Goal: Information Seeking & Learning: Learn about a topic

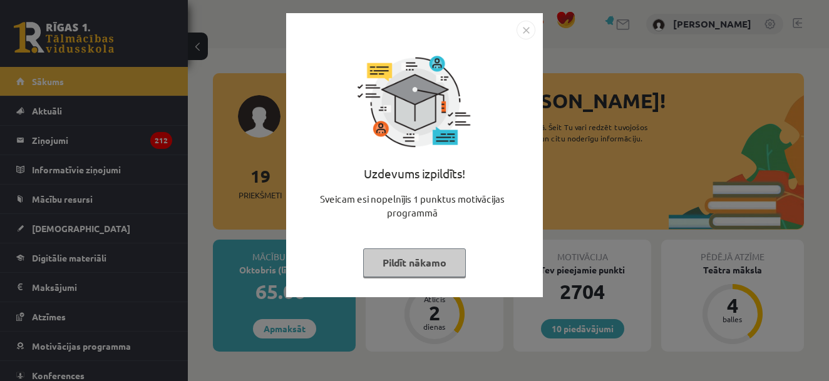
click at [404, 252] on button "Pildīt nākamo" at bounding box center [414, 263] width 103 height 29
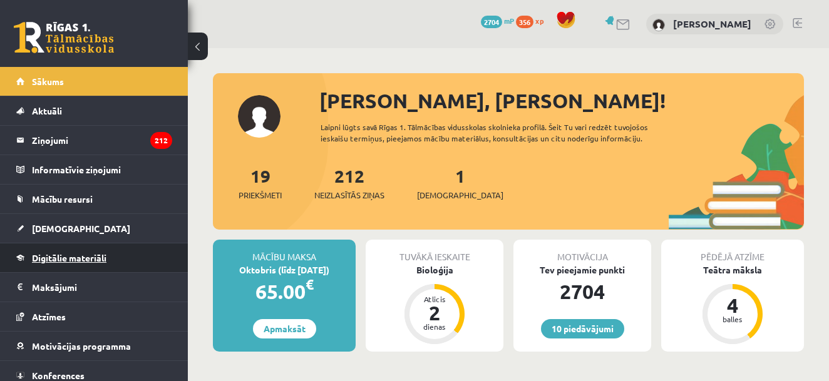
click at [69, 260] on span "Digitālie materiāli" at bounding box center [69, 257] width 74 height 11
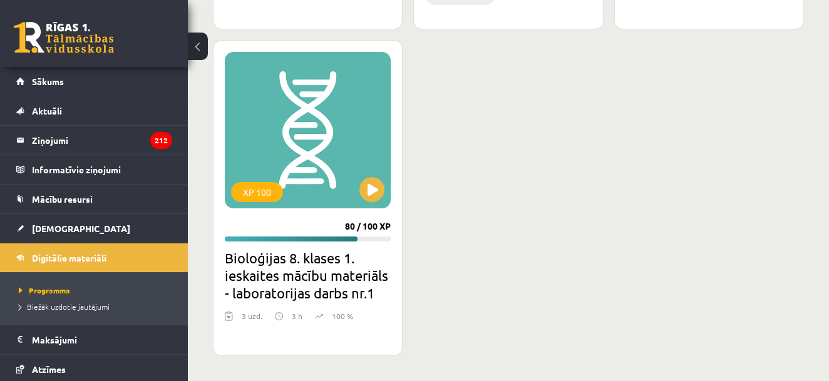
scroll to position [1480, 0]
click at [379, 188] on button at bounding box center [371, 189] width 25 height 25
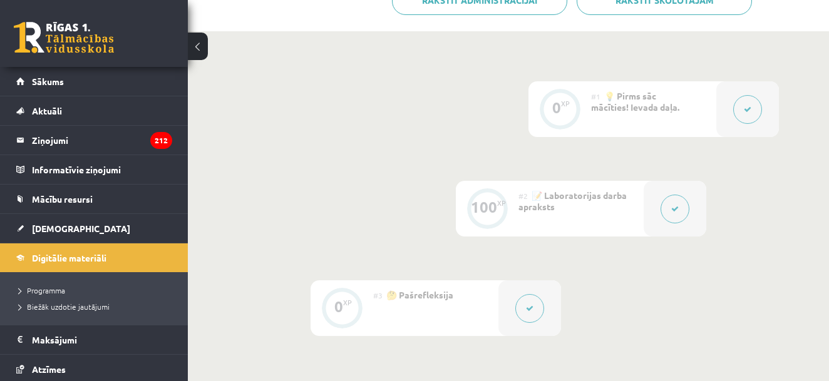
scroll to position [263, 0]
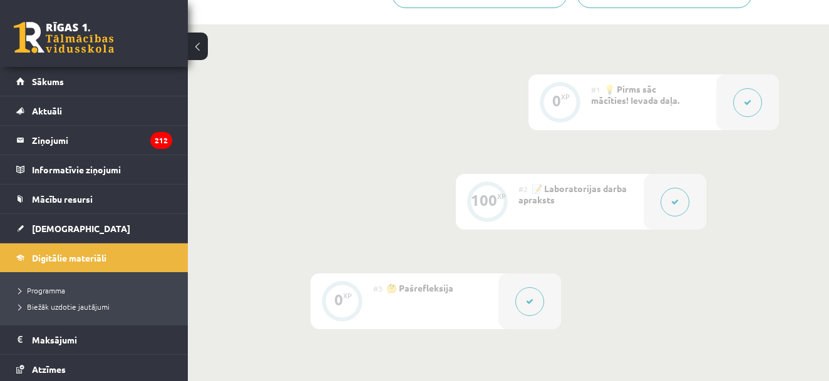
click at [663, 187] on div at bounding box center [674, 202] width 63 height 56
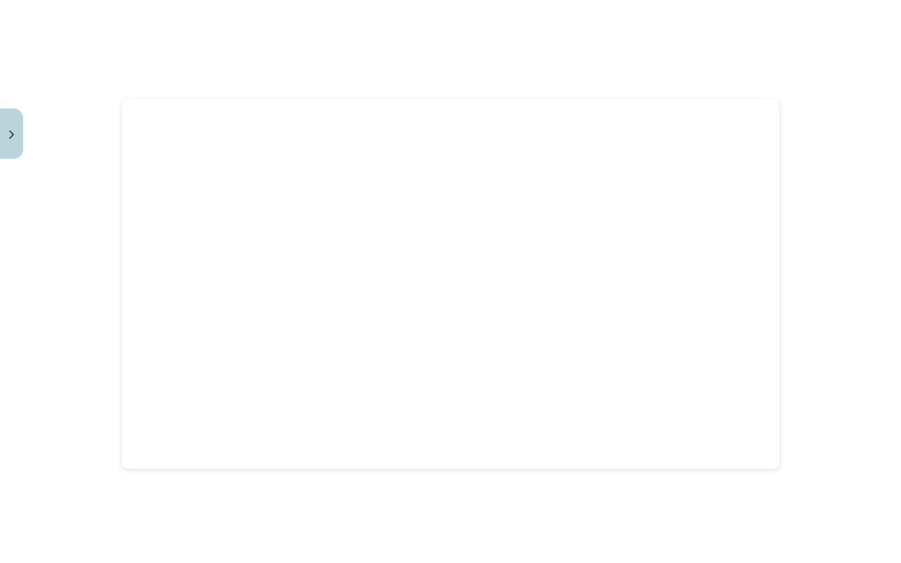
scroll to position [0, 0]
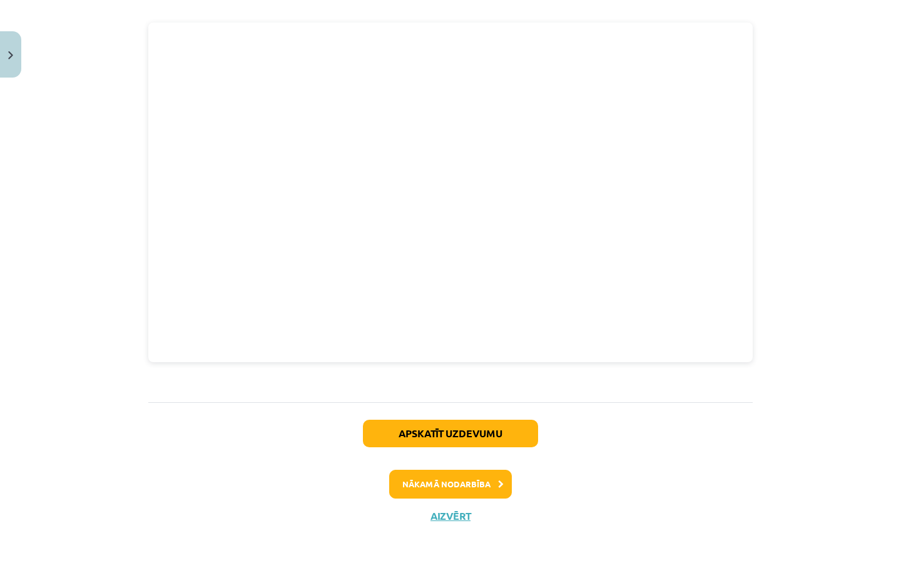
click at [739, 381] on button at bounding box center [729, 465] width 29 height 29
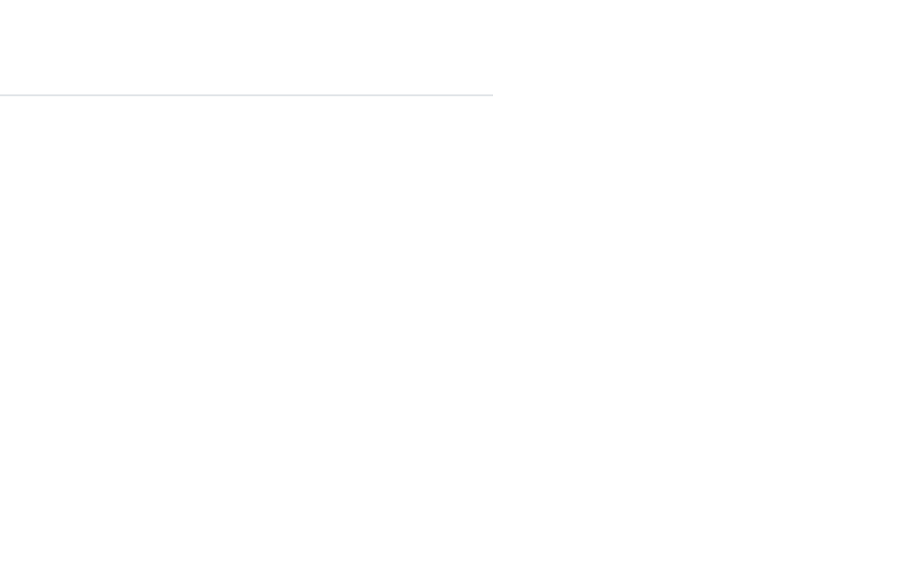
scroll to position [242, 11]
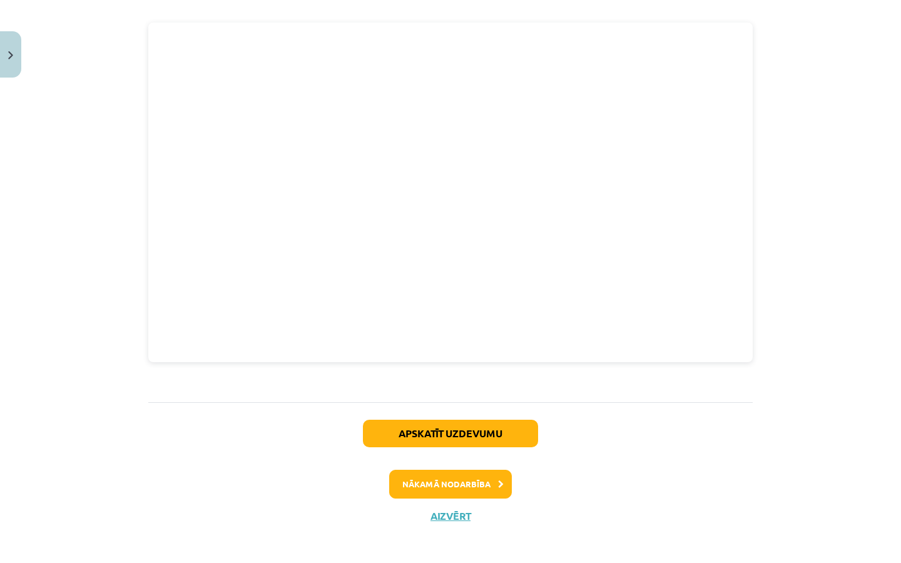
click at [38, 267] on link "Digitālie materiāli" at bounding box center [94, 257] width 156 height 29
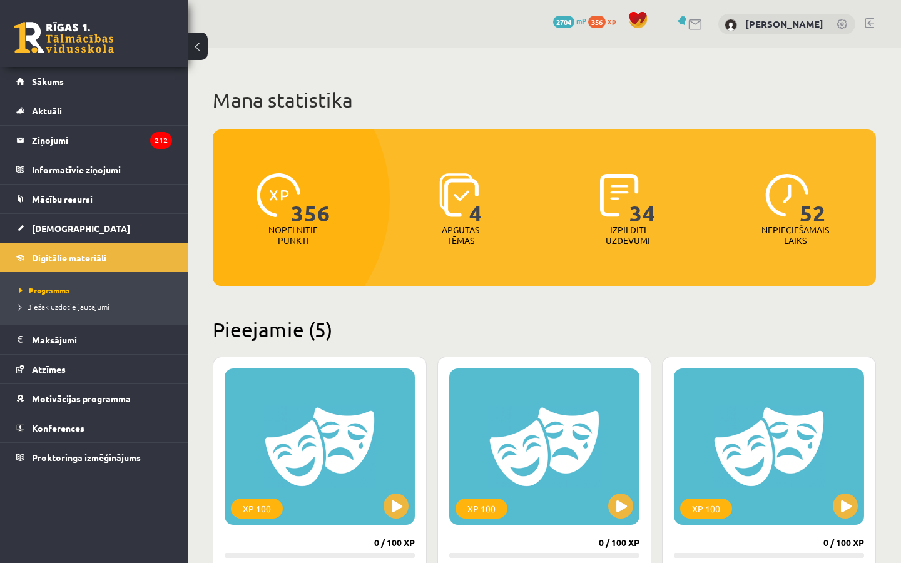
click at [315, 321] on h2 "Pieejamie (5)" at bounding box center [545, 329] width 664 height 24
click at [561, 323] on h2 "Pieejamie (5)" at bounding box center [545, 329] width 664 height 24
click at [443, 339] on h2 "Pieejamie (5)" at bounding box center [545, 329] width 664 height 24
click at [44, 302] on span "Biežāk uzdotie jautājumi" at bounding box center [64, 307] width 91 height 10
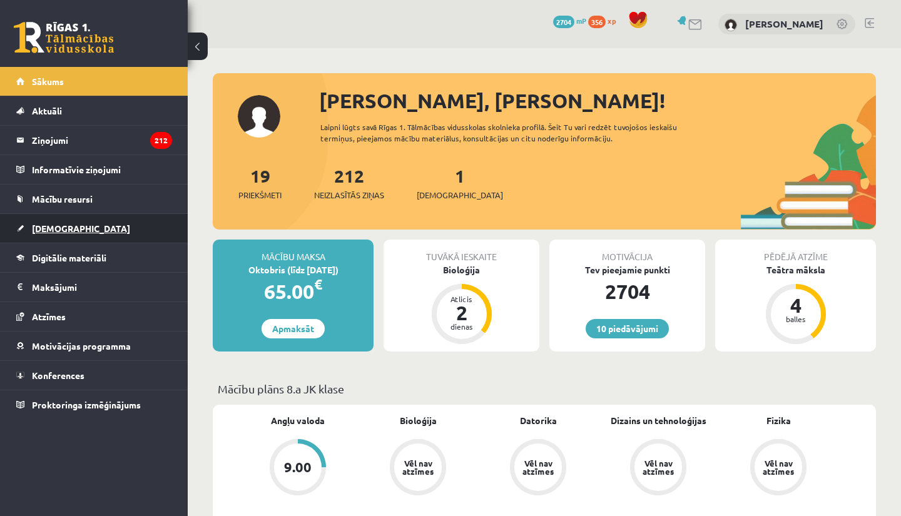
click at [103, 230] on link "[DEMOGRAPHIC_DATA]" at bounding box center [94, 228] width 156 height 29
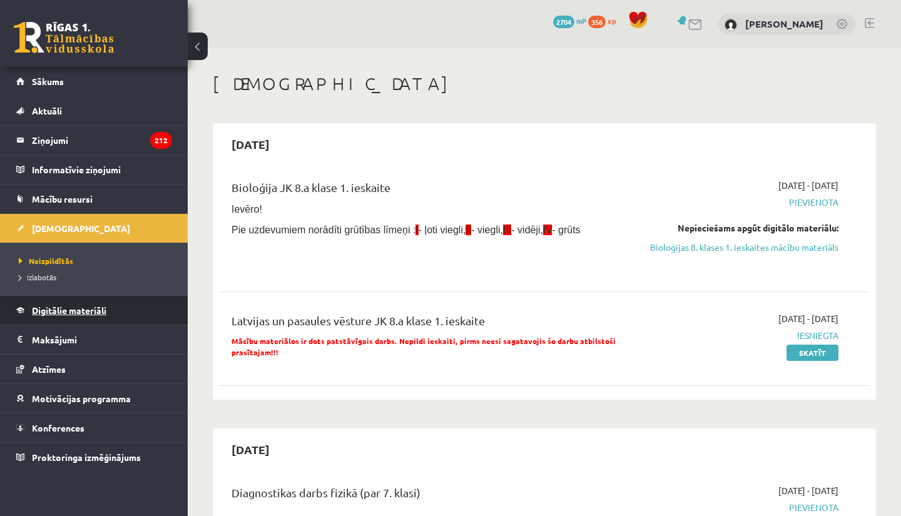
click at [88, 315] on span "Digitālie materiāli" at bounding box center [69, 310] width 74 height 11
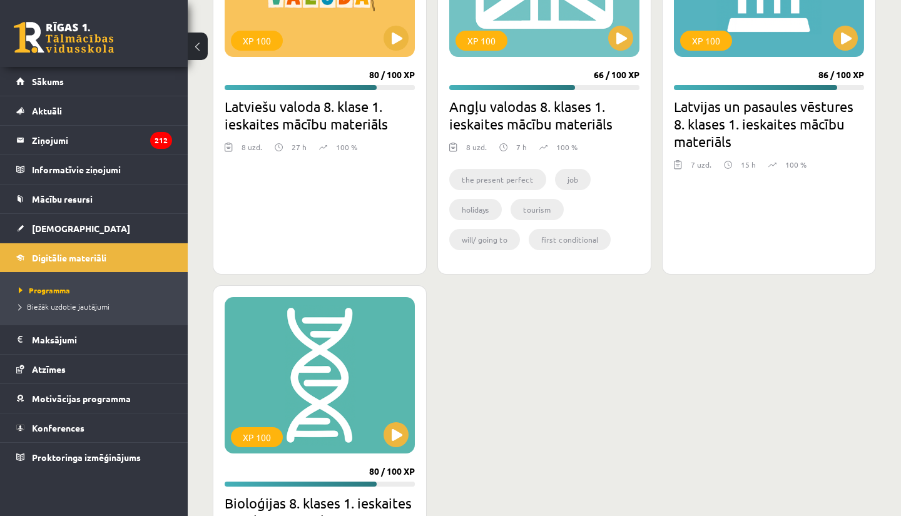
scroll to position [1251, 0]
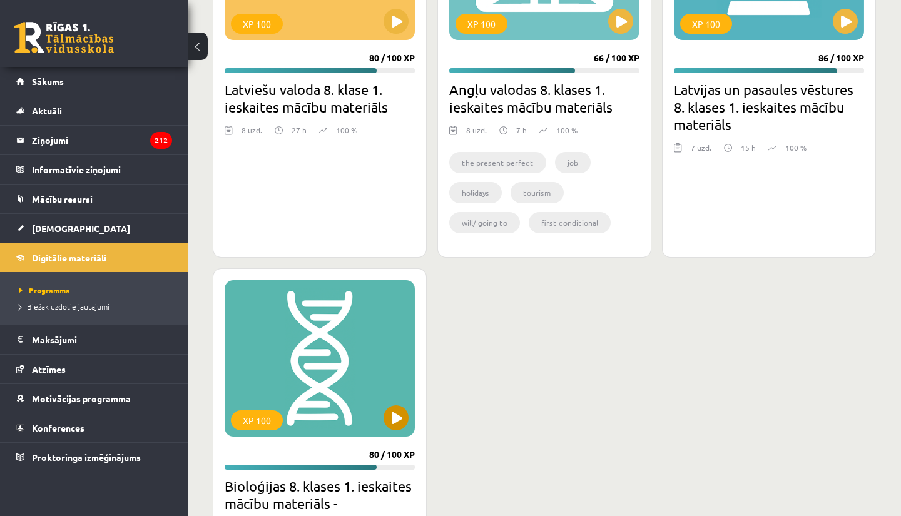
click at [397, 421] on button at bounding box center [396, 418] width 25 height 25
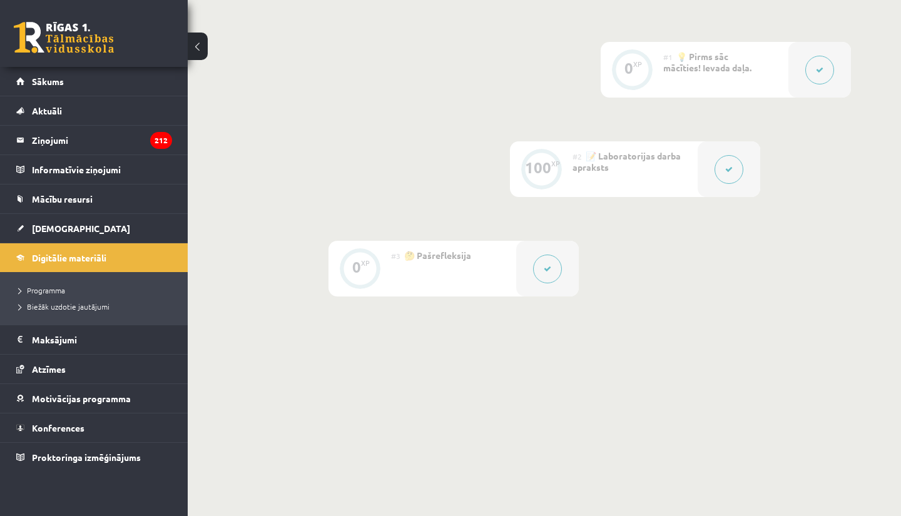
scroll to position [295, 0]
click at [737, 173] on button at bounding box center [729, 170] width 29 height 29
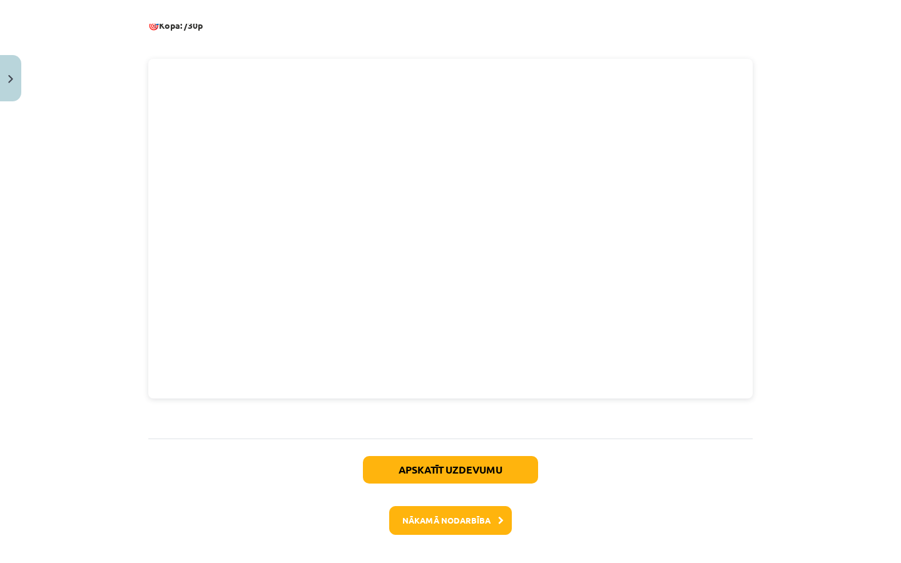
scroll to position [0, 0]
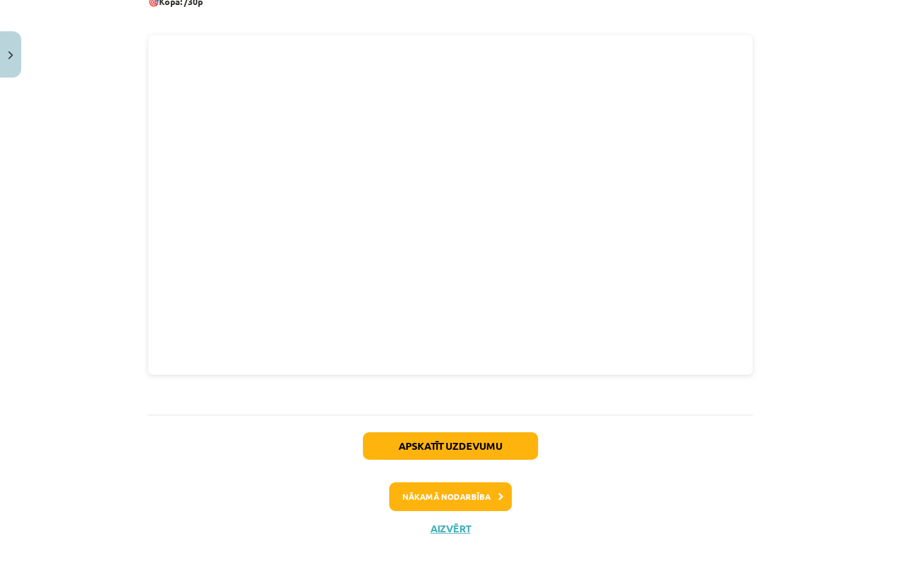
click at [384, 312] on div "0 XP #1 💡 Pirms sāc mācīties! Ievada daļa. 100 XP #2 📝 Laboratorijas darba apra…" at bounding box center [545, 486] width 714 height 399
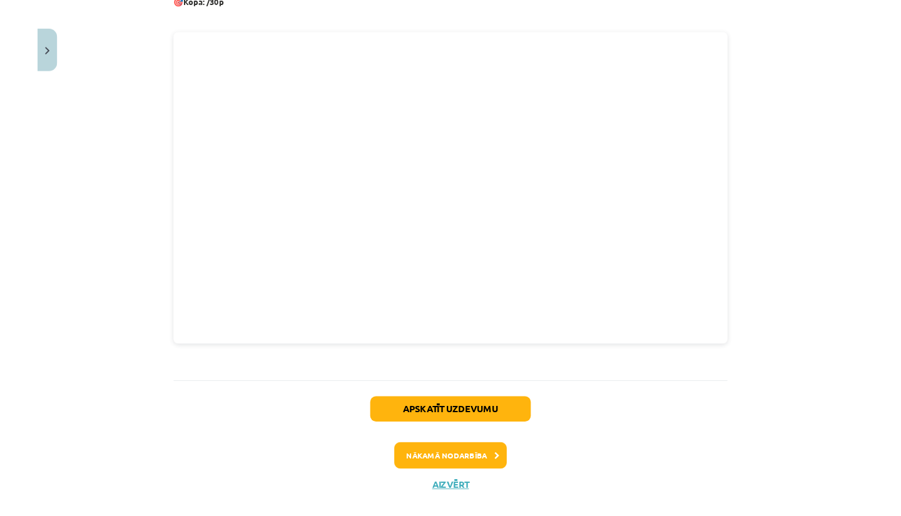
scroll to position [248, 0]
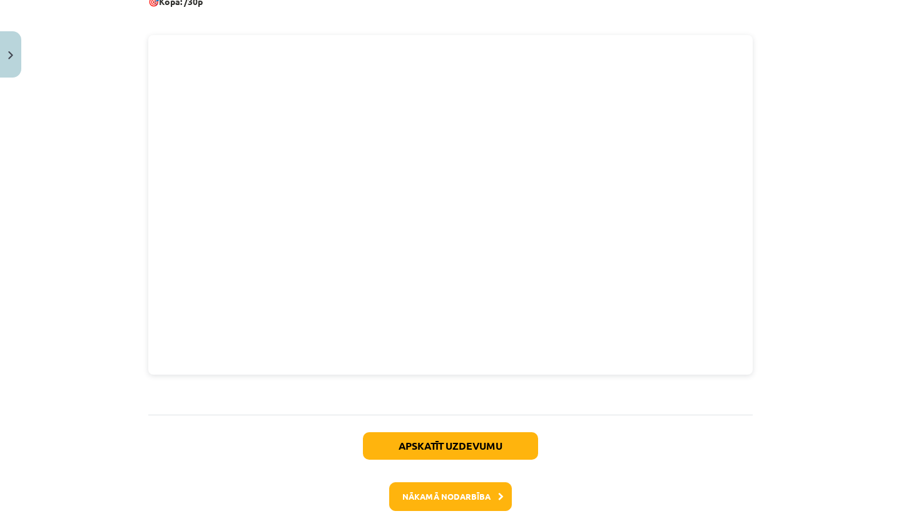
click at [481, 496] on button "Nākamā nodarbība" at bounding box center [450, 497] width 123 height 29
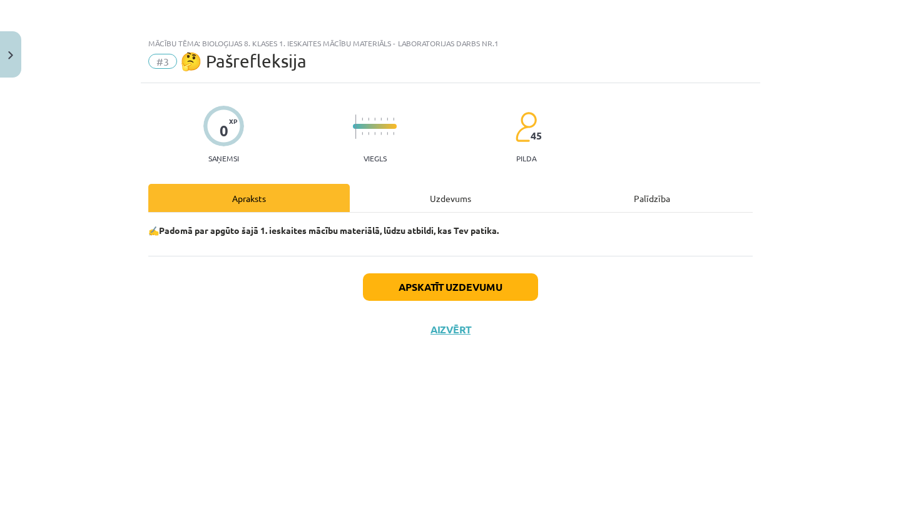
scroll to position [0, 0]
click at [467, 295] on button "Apskatīt uzdevumu" at bounding box center [450, 288] width 175 height 28
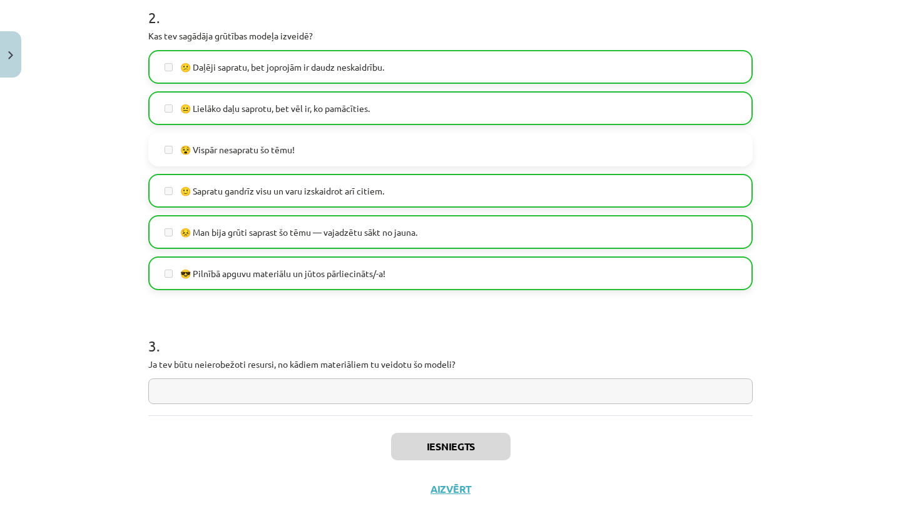
scroll to position [453, 0]
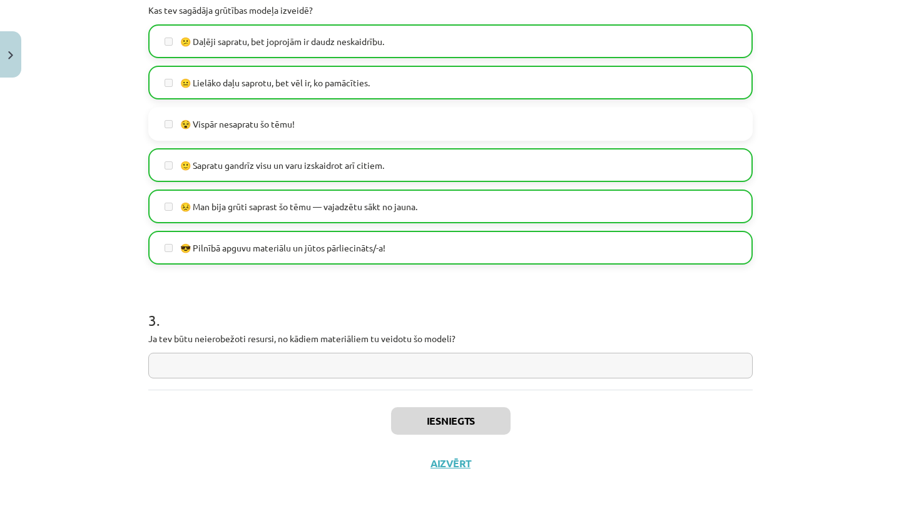
click at [438, 464] on button "Aizvērt" at bounding box center [451, 464] width 48 height 13
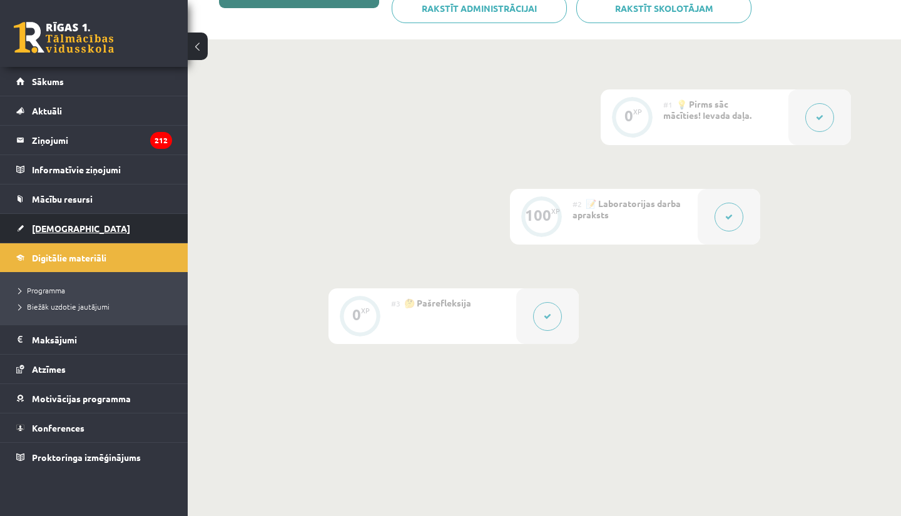
click at [123, 233] on link "[DEMOGRAPHIC_DATA]" at bounding box center [94, 228] width 156 height 29
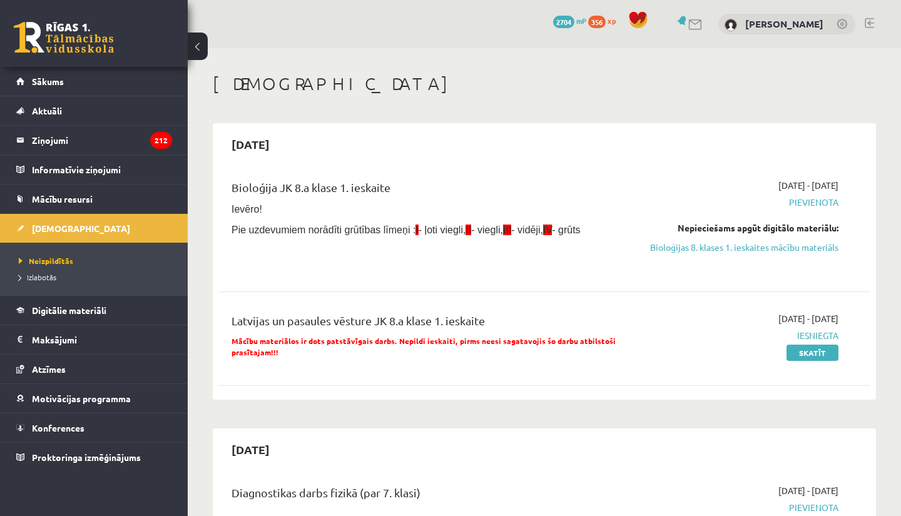
click at [96, 47] on link at bounding box center [64, 37] width 100 height 31
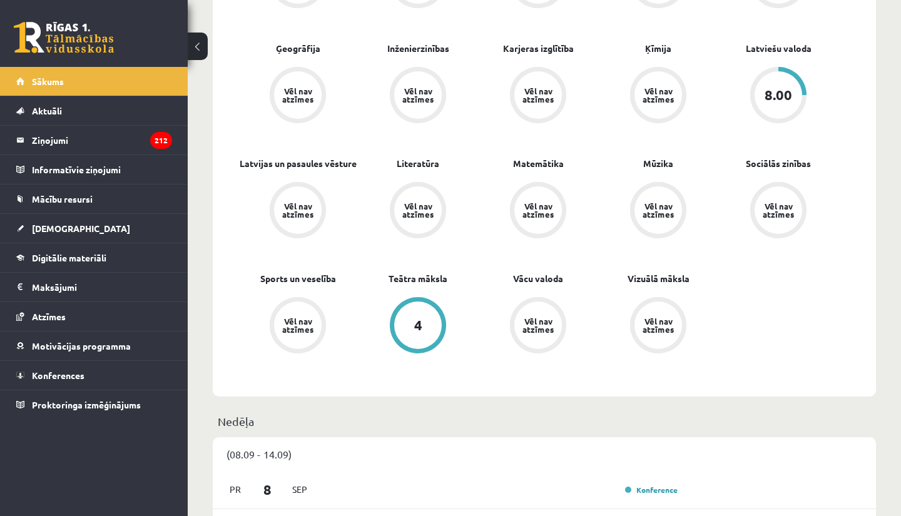
scroll to position [486, 0]
drag, startPoint x: 767, startPoint y: 96, endPoint x: 776, endPoint y: 98, distance: 9.0
click at [776, 98] on div "8.00" at bounding box center [779, 97] width 28 height 14
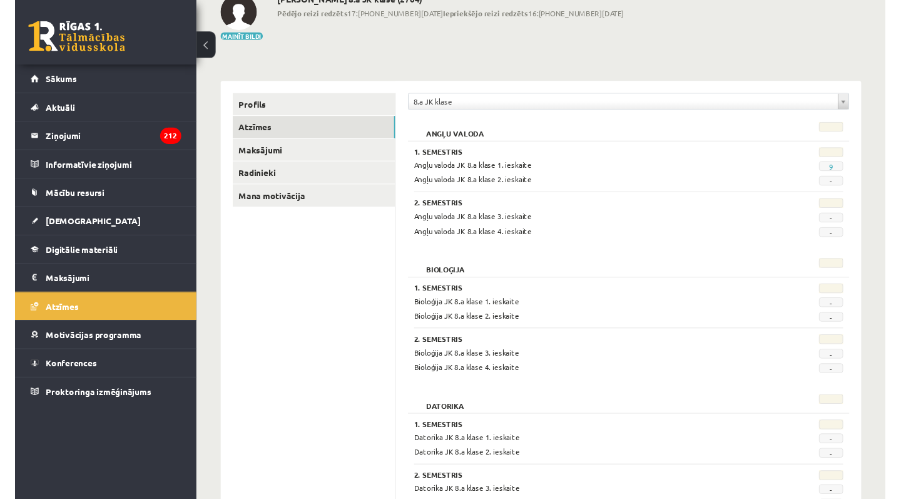
scroll to position [78, 0]
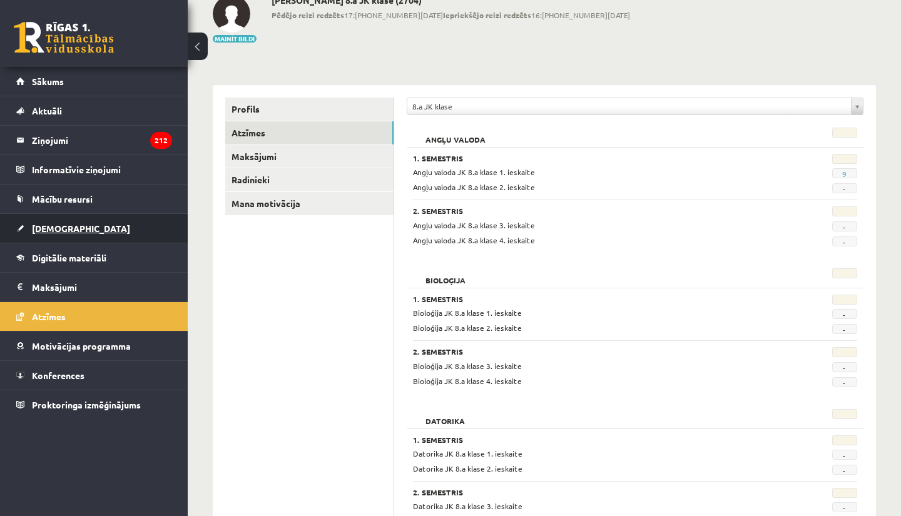
click at [37, 217] on link "[DEMOGRAPHIC_DATA]" at bounding box center [94, 228] width 156 height 29
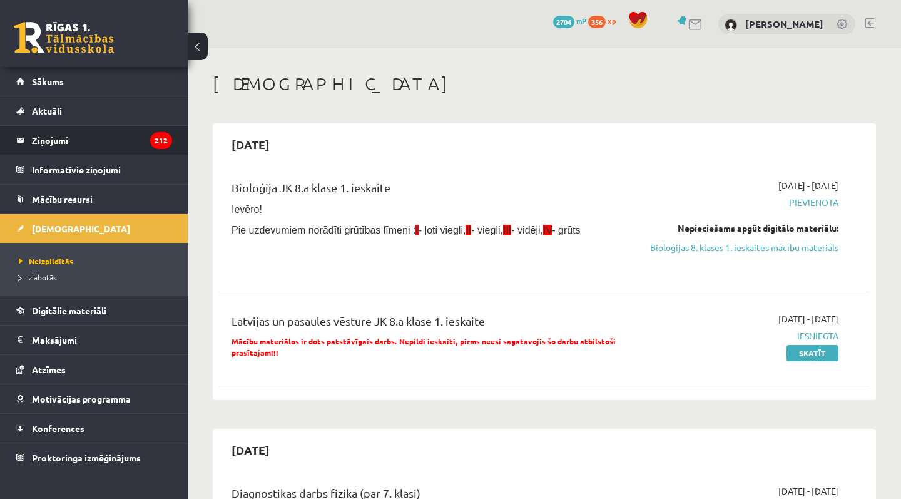
click at [70, 131] on legend "Ziņojumi 212" at bounding box center [102, 140] width 140 height 29
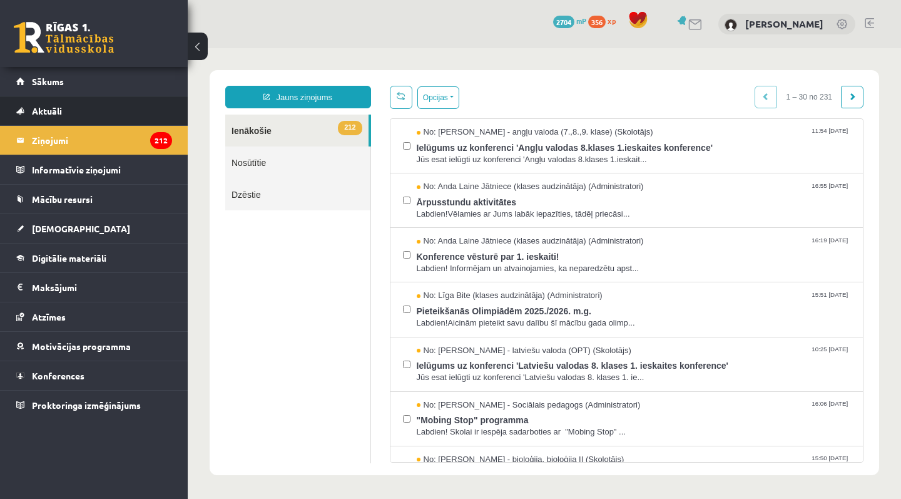
click at [13, 106] on li "Aktuāli Kā mācīties eSKOLĀ Kontakti Normatīvie akti Online konsultācijas Skolot…" at bounding box center [94, 111] width 188 height 30
click at [42, 107] on span "Aktuāli" at bounding box center [47, 110] width 30 height 11
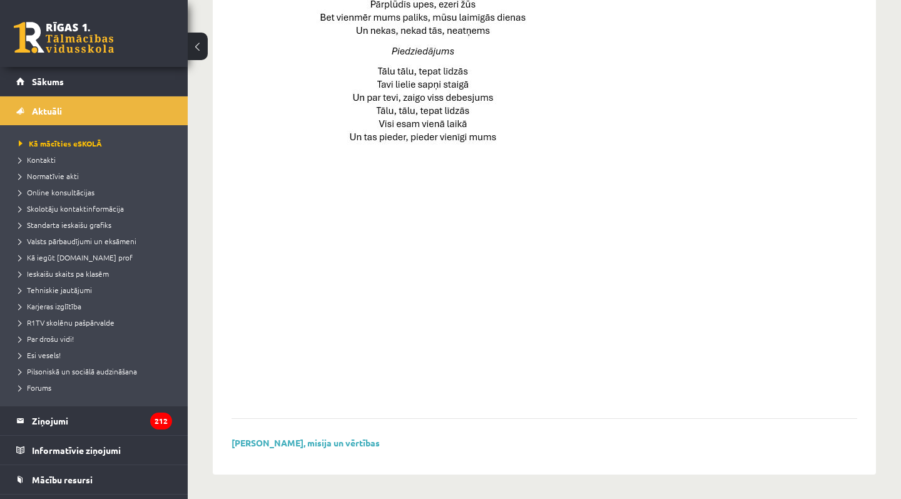
scroll to position [863, 0]
click at [111, 88] on link "Sākums" at bounding box center [94, 81] width 156 height 29
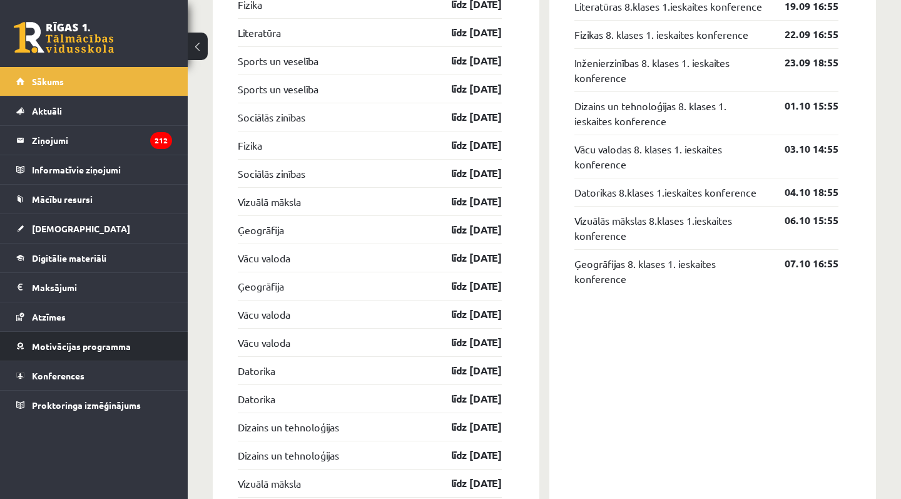
scroll to position [1402, 0]
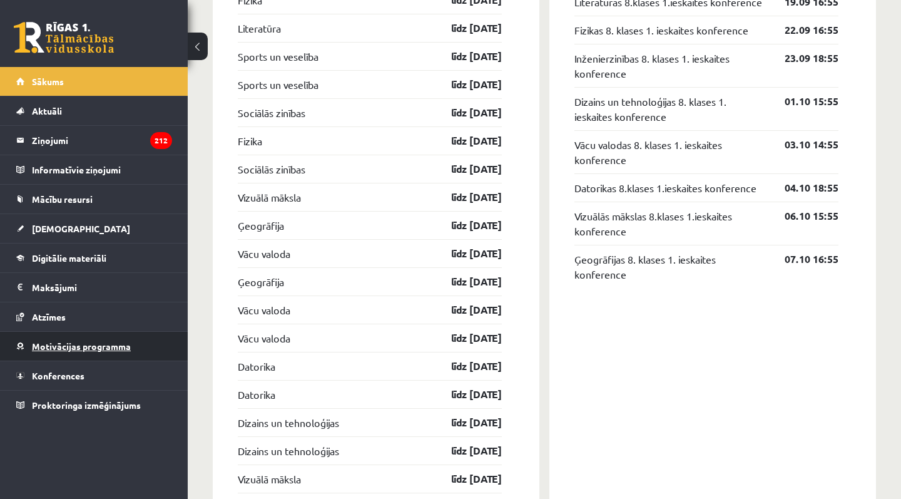
click at [85, 349] on span "Motivācijas programma" at bounding box center [81, 346] width 99 height 11
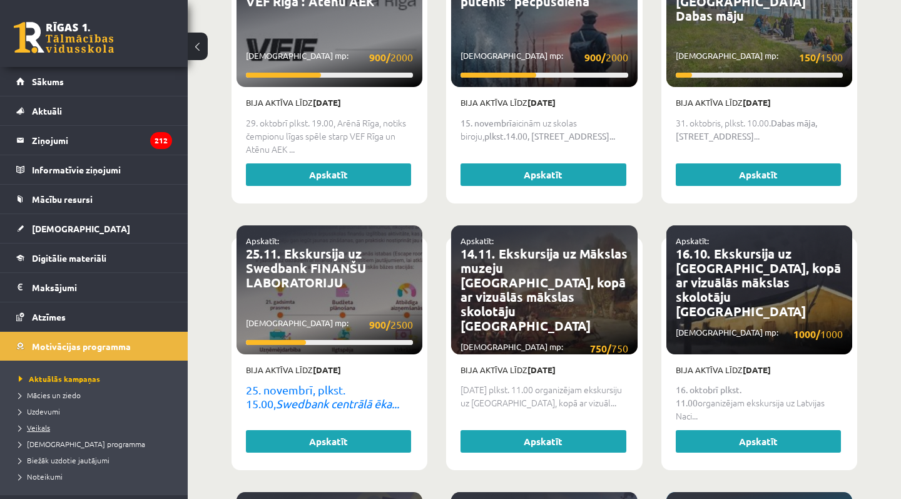
click at [38, 430] on span "Veikals" at bounding box center [34, 428] width 31 height 10
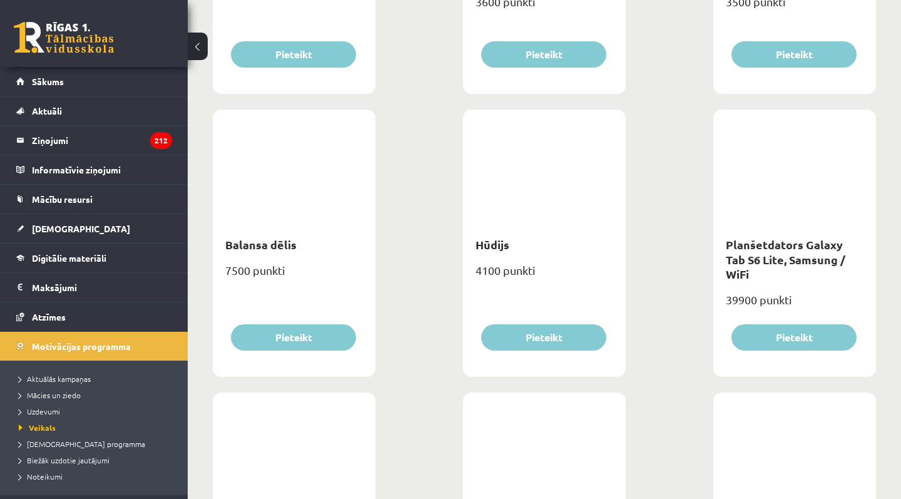
scroll to position [945, 0]
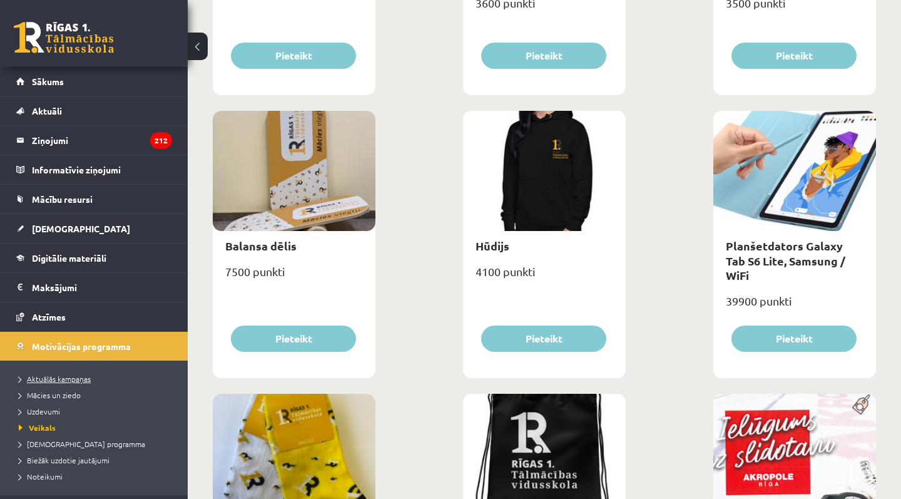
click at [79, 384] on link "Aktuālās kampaņas" at bounding box center [97, 378] width 156 height 11
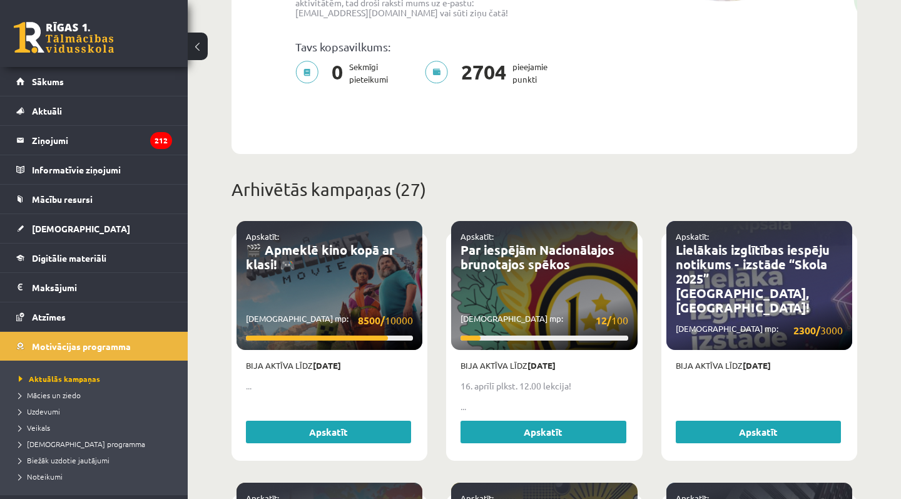
scroll to position [345, 0]
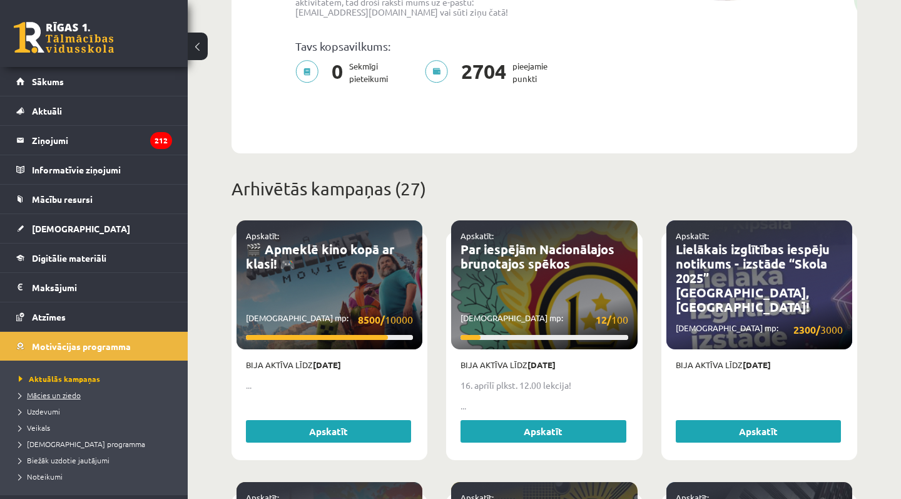
click at [70, 391] on span "Mācies un ziedo" at bounding box center [50, 395] width 62 height 10
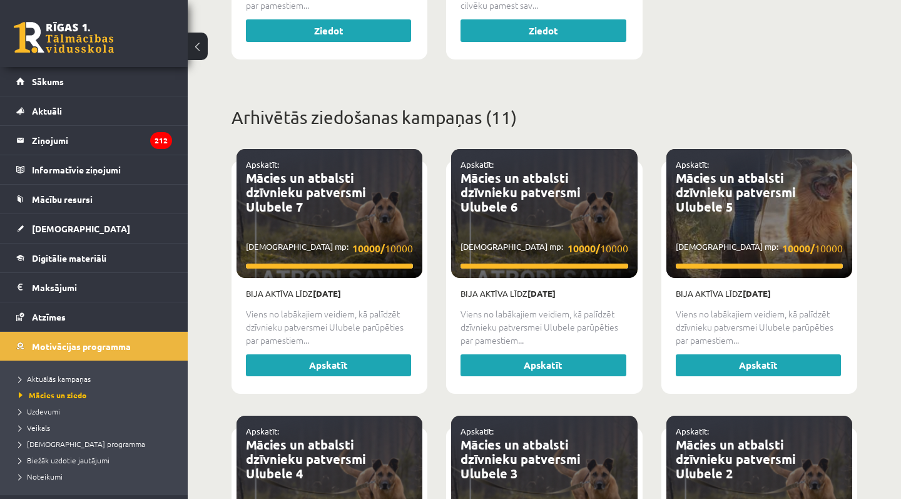
scroll to position [711, 0]
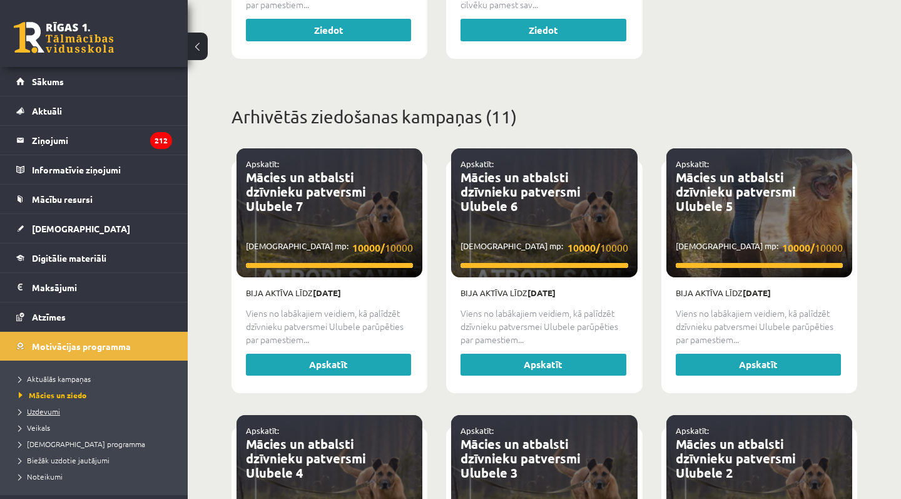
click at [38, 411] on span "Uzdevumi" at bounding box center [39, 411] width 41 height 10
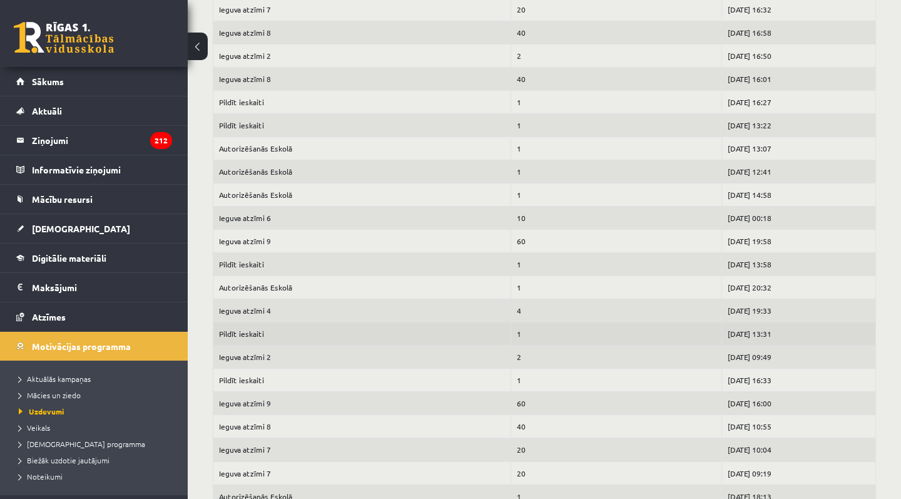
scroll to position [3969, 0]
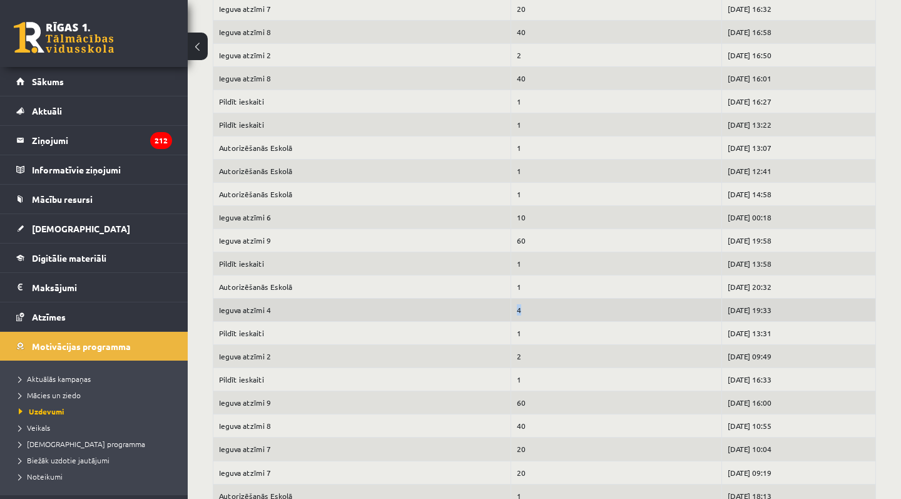
drag, startPoint x: 451, startPoint y: 312, endPoint x: 498, endPoint y: 313, distance: 47.0
click at [500, 313] on tr "Ieguva atzīmi 4 4 2024-10-18 19:33" at bounding box center [544, 310] width 663 height 23
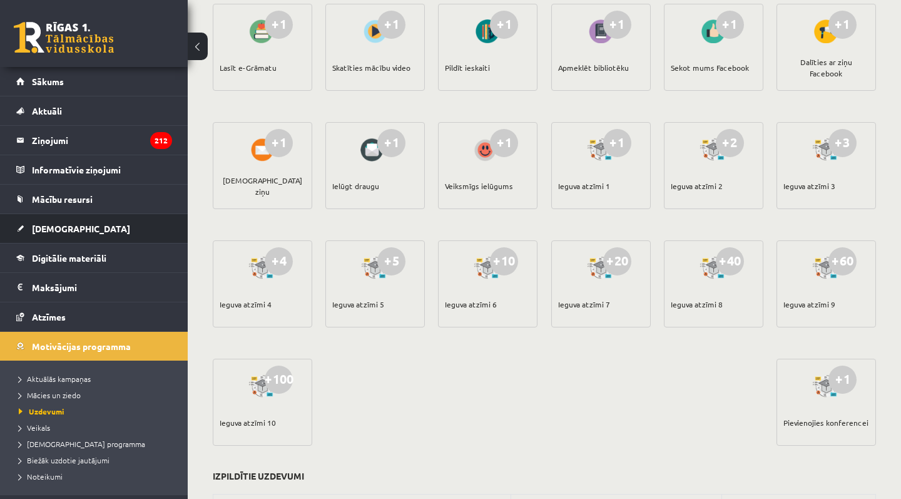
scroll to position [0, 0]
click at [74, 237] on link "[DEMOGRAPHIC_DATA]" at bounding box center [94, 228] width 156 height 29
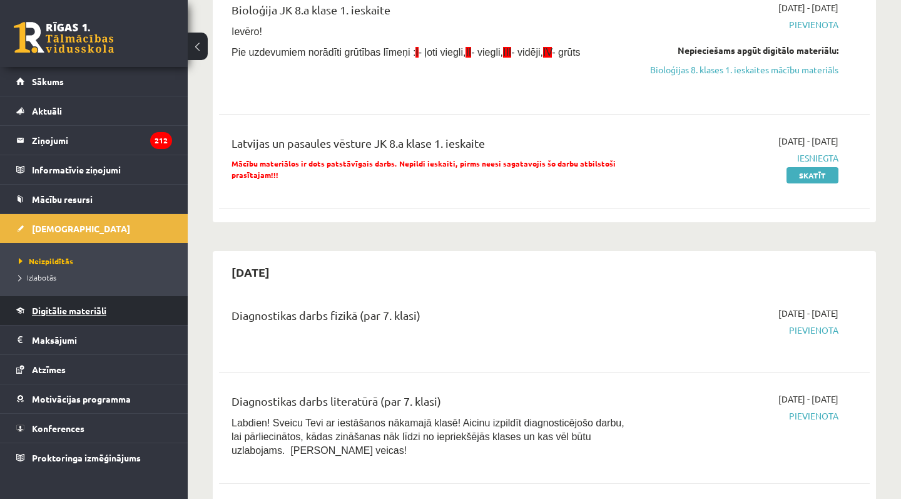
click at [74, 315] on link "Digitālie materiāli" at bounding box center [94, 310] width 156 height 29
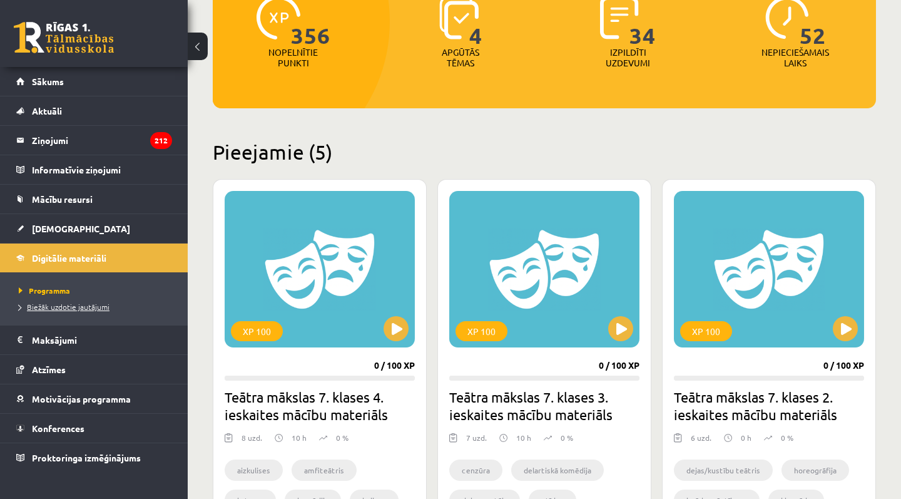
click at [75, 306] on span "Biežāk uzdotie jautājumi" at bounding box center [64, 307] width 91 height 10
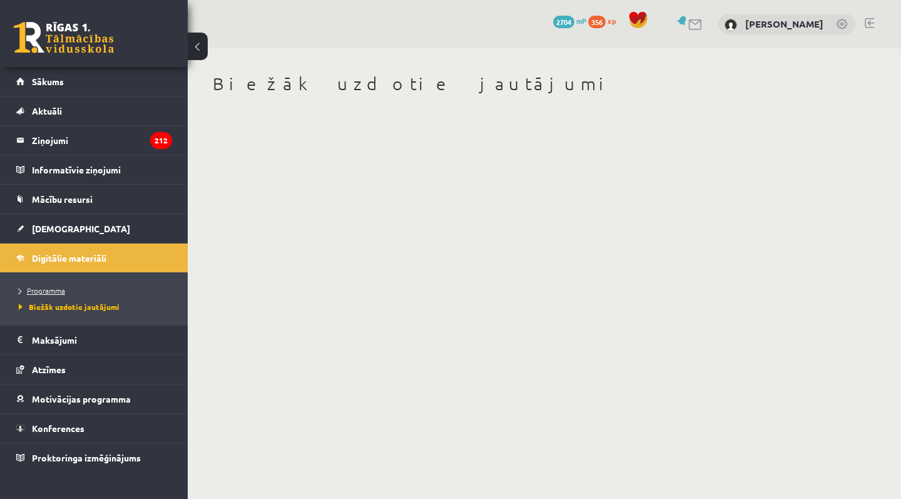
click at [38, 290] on span "Programma" at bounding box center [42, 290] width 46 height 10
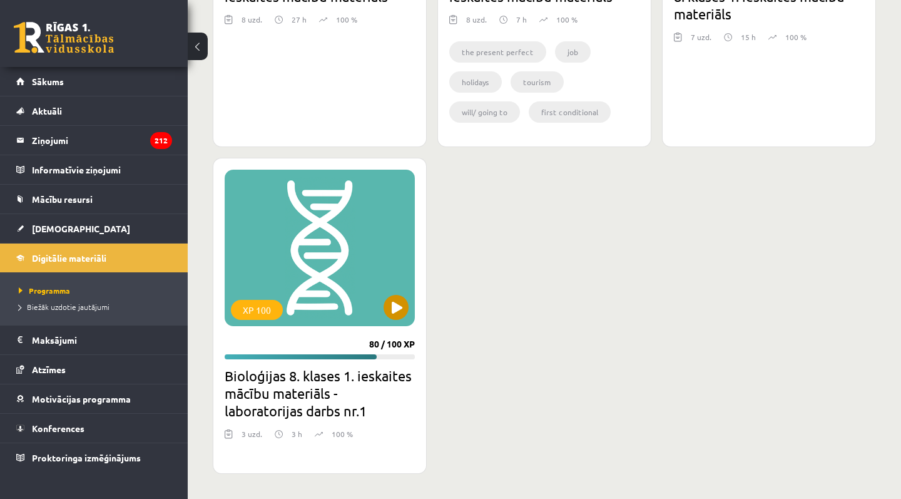
scroll to position [1362, 0]
click at [374, 310] on div "XP 100" at bounding box center [320, 248] width 190 height 156
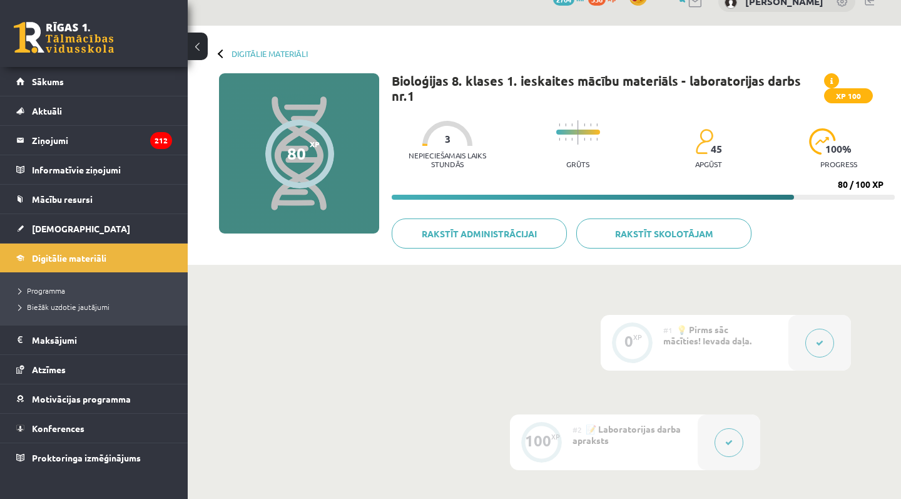
scroll to position [33, 0]
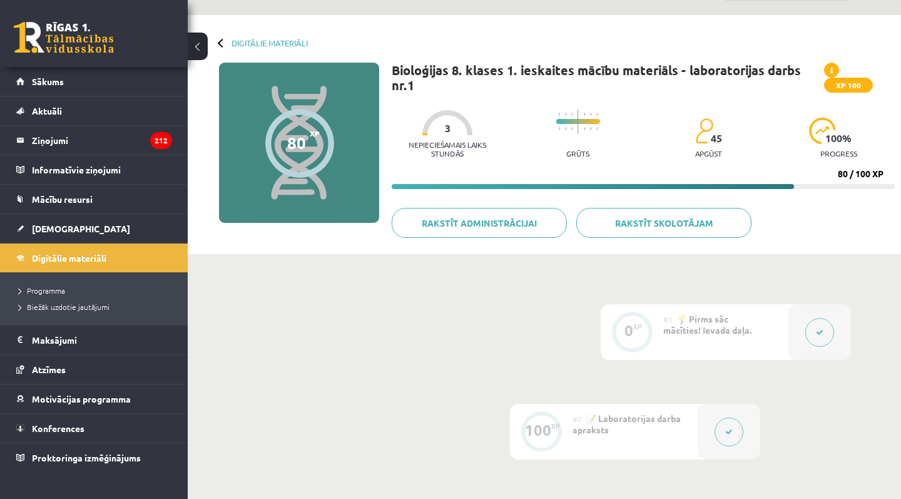
click at [720, 424] on button at bounding box center [729, 432] width 29 height 29
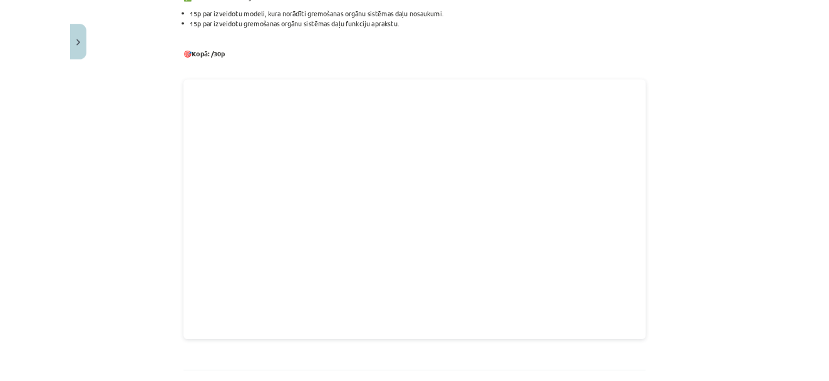
scroll to position [508, 0]
